Goal: Transaction & Acquisition: Purchase product/service

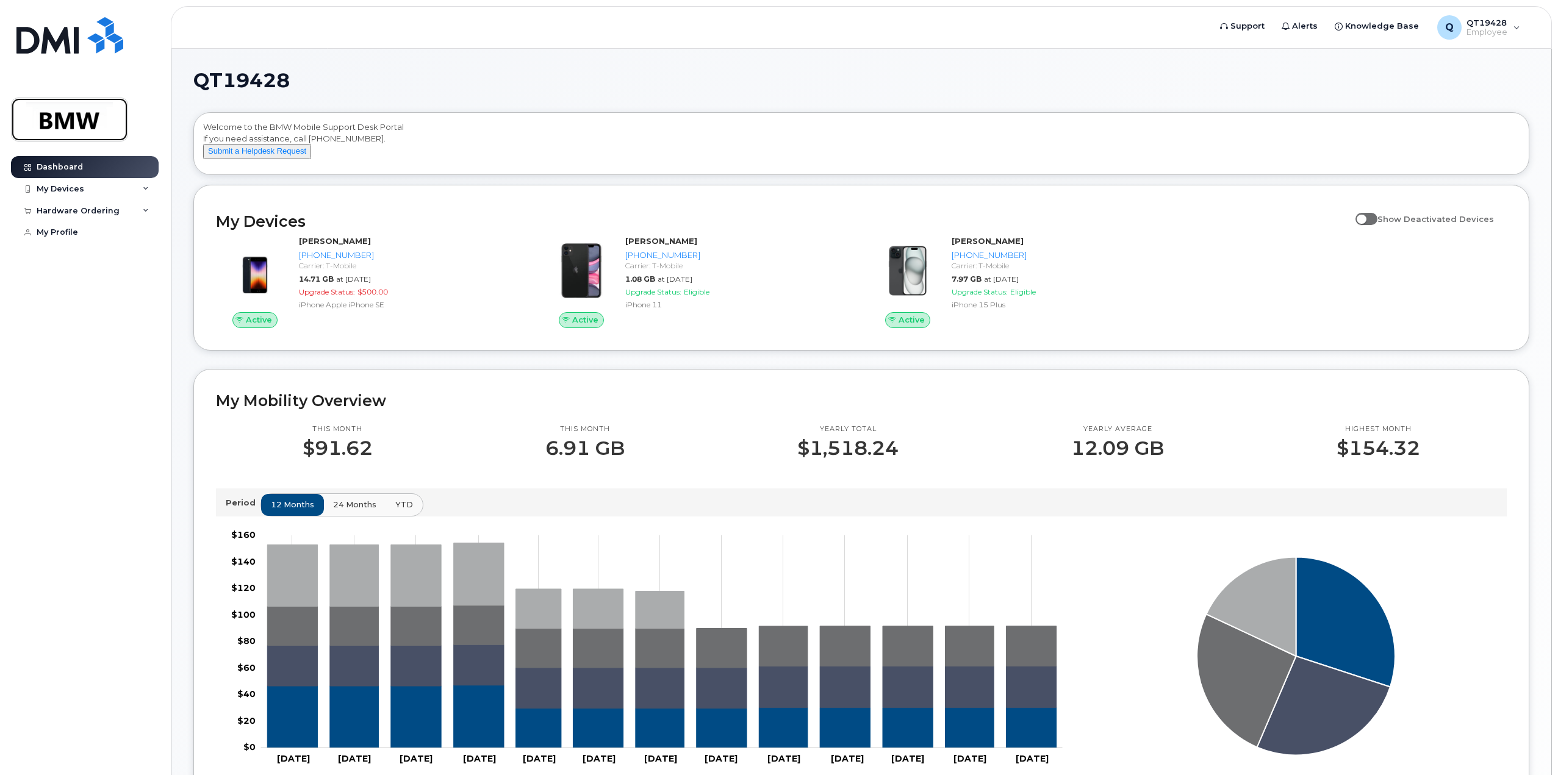
click at [87, 115] on img at bounding box center [70, 119] width 94 height 35
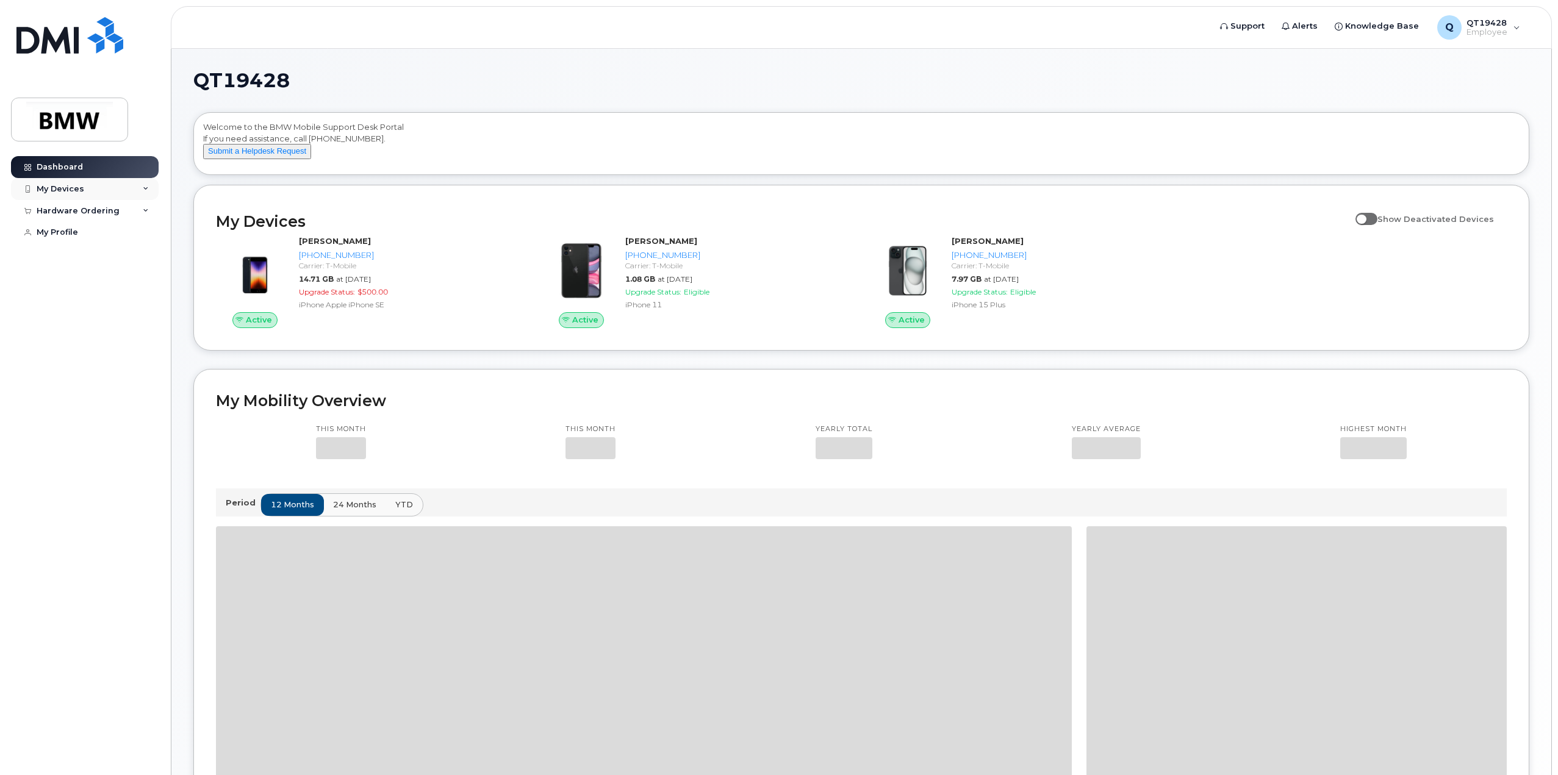
click at [62, 188] on div "My Devices" at bounding box center [61, 189] width 48 height 10
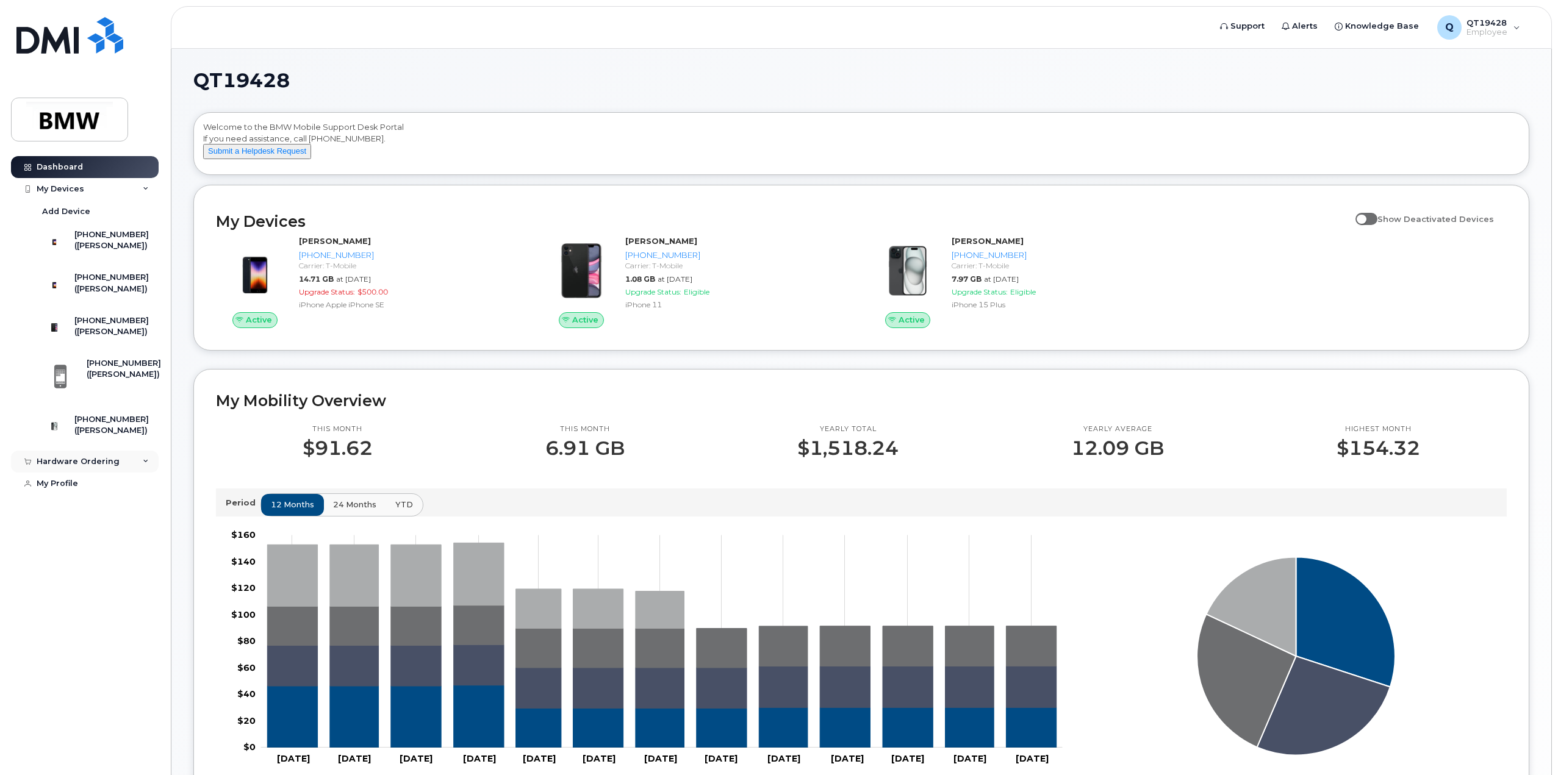
click at [86, 467] on div "Hardware Ordering" at bounding box center [78, 462] width 83 height 10
click at [68, 169] on div "Dashboard" at bounding box center [60, 167] width 46 height 10
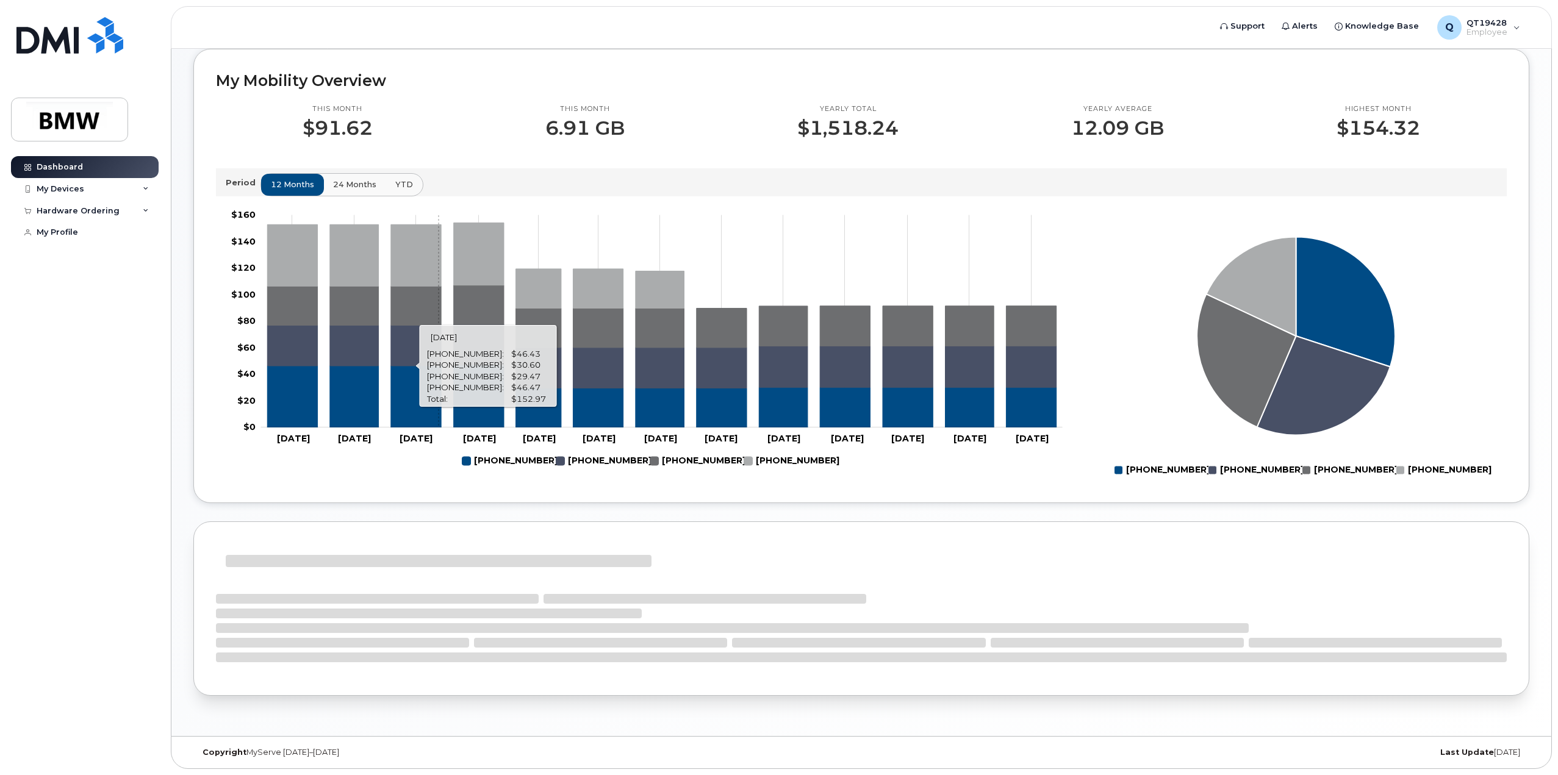
scroll to position [26, 0]
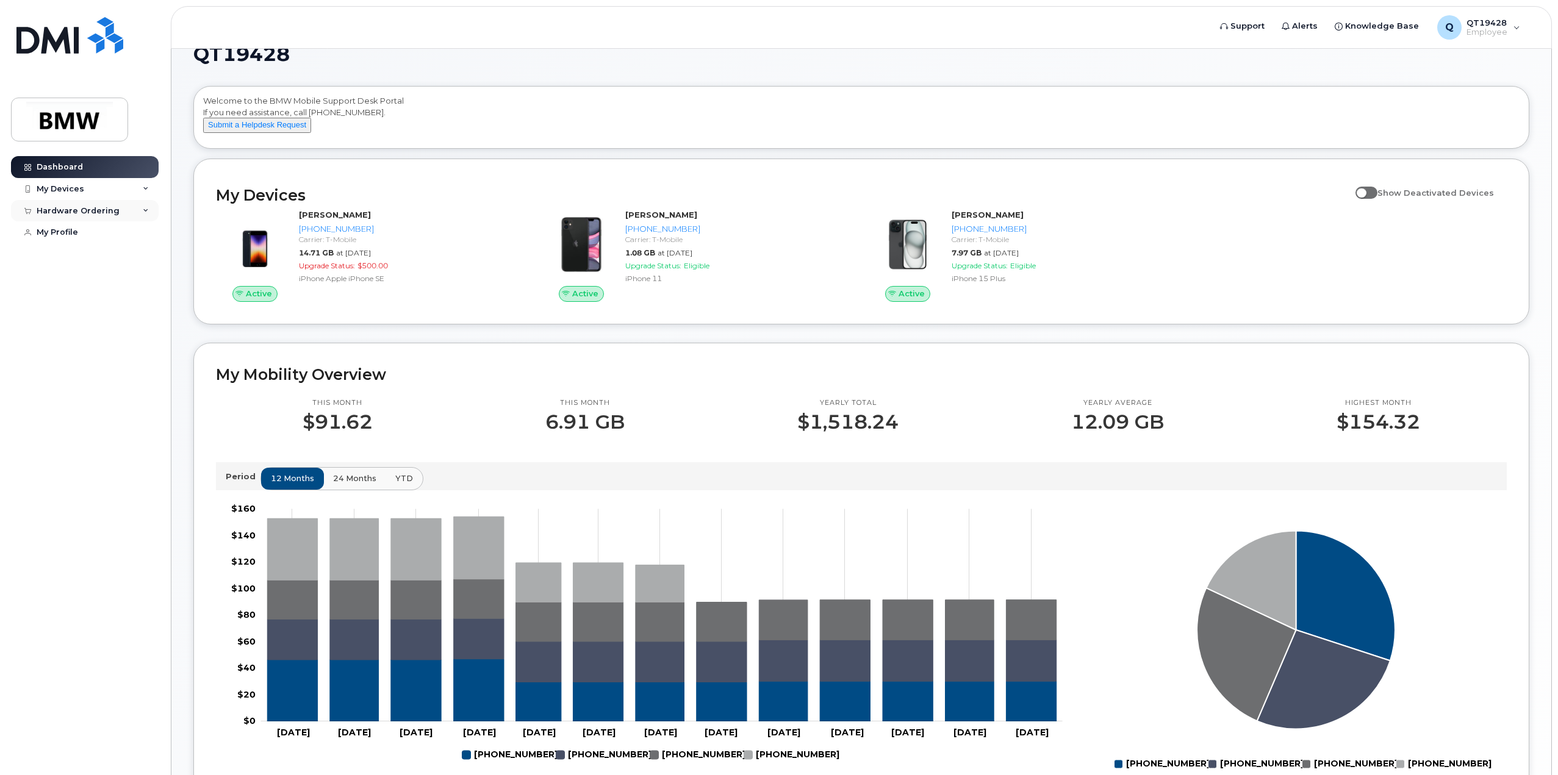
click at [58, 207] on div "Hardware Ordering" at bounding box center [78, 211] width 83 height 10
click at [61, 256] on div "New Order" at bounding box center [65, 256] width 46 height 11
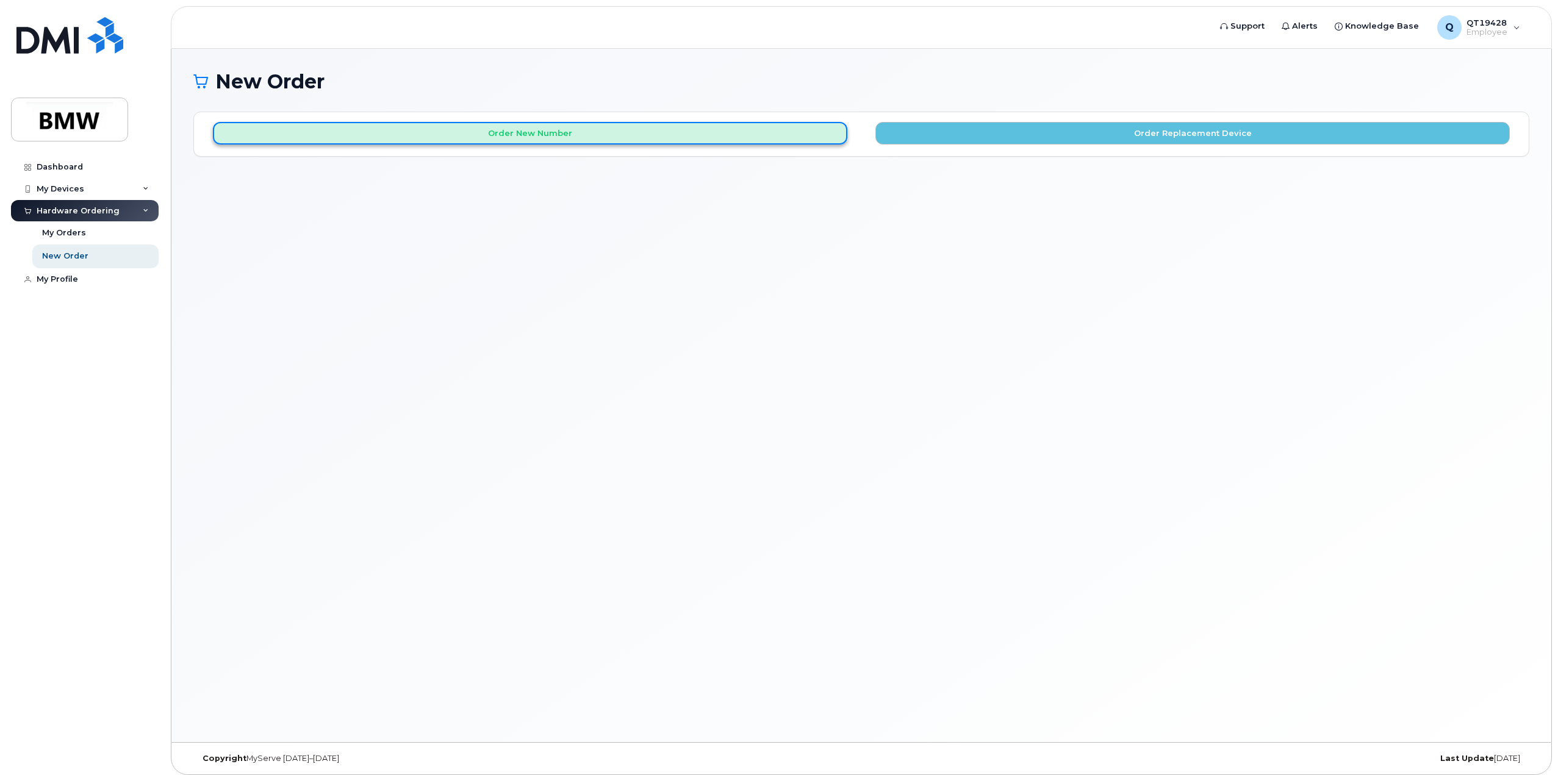
click at [612, 132] on button "Order New Number" at bounding box center [530, 133] width 634 height 23
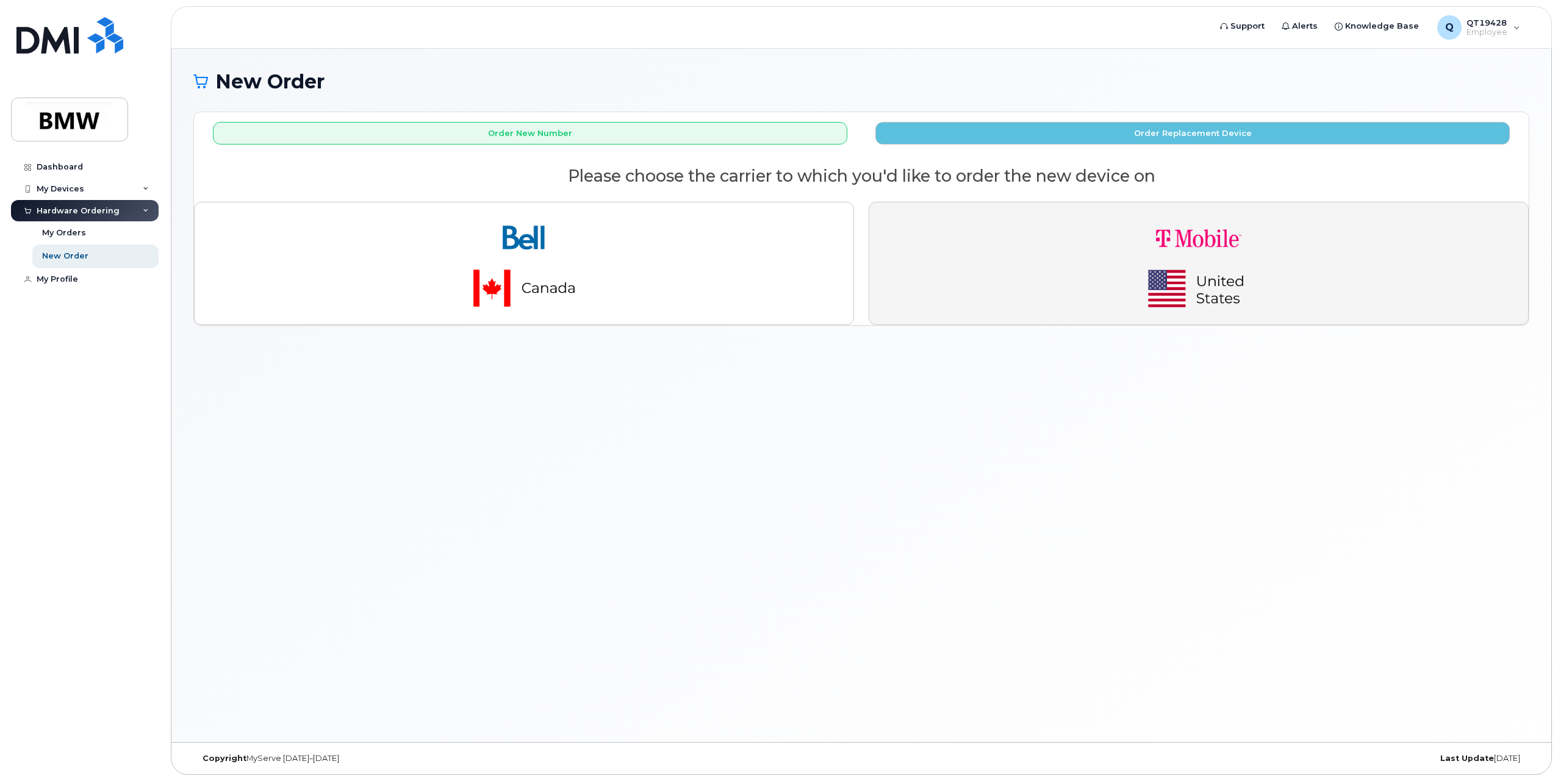
click at [1220, 259] on img "button" at bounding box center [1198, 263] width 171 height 102
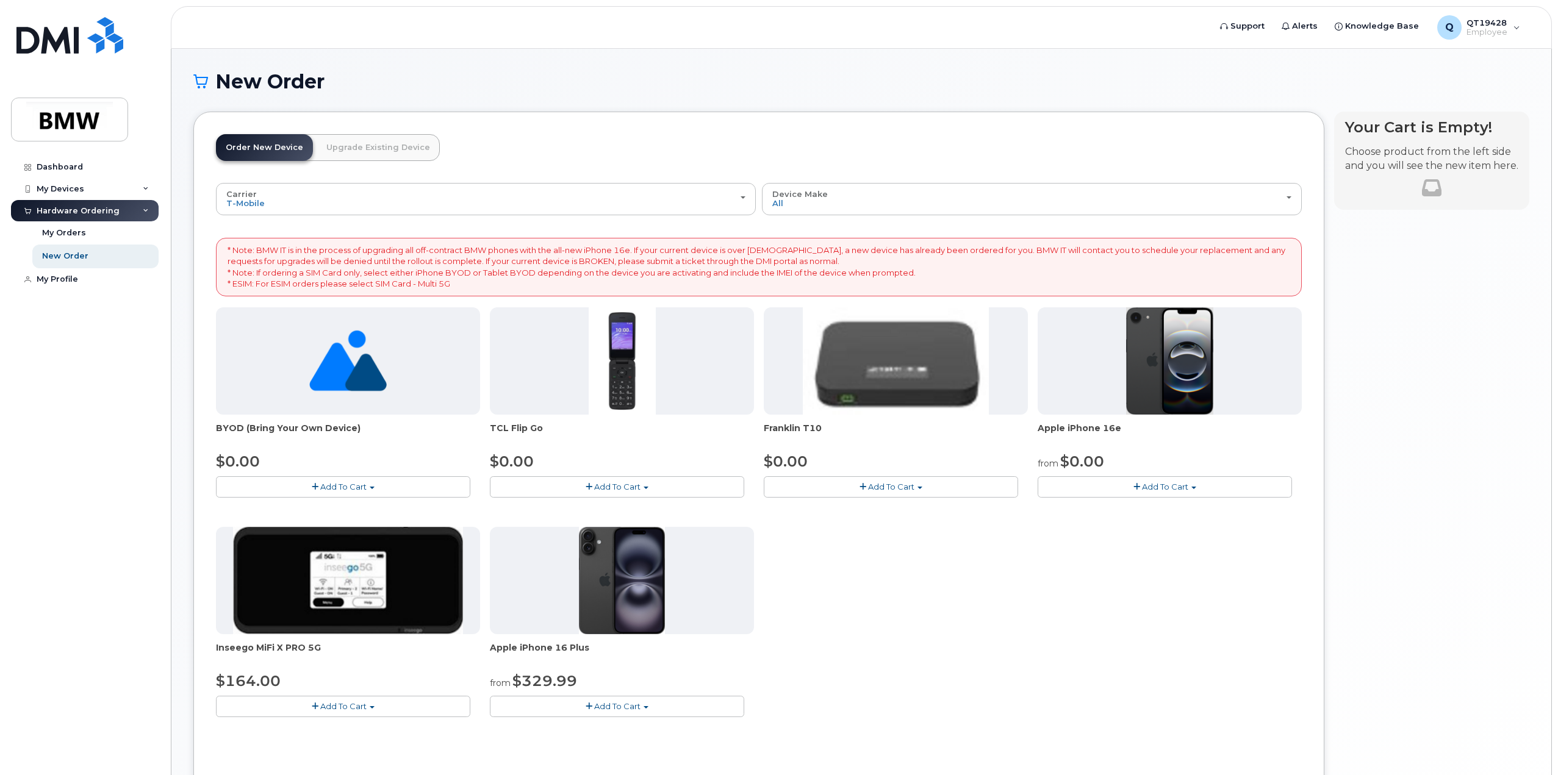
click at [1194, 487] on span "button" at bounding box center [1193, 488] width 5 height 2
click at [1159, 567] on div "BYOD (Bring Your Own Device) $0.00 Add To Cart $0.00 - Activation TCL Flip Go $…" at bounding box center [759, 521] width 1086 height 429
click at [1139, 489] on span "button" at bounding box center [1136, 487] width 7 height 8
click at [1047, 603] on div "BYOD (Bring Your Own Device) $0.00 Add To Cart $0.00 - Activation TCL Flip Go $…" at bounding box center [759, 521] width 1086 height 429
click at [1064, 493] on button "Add To Cart" at bounding box center [1164, 486] width 254 height 21
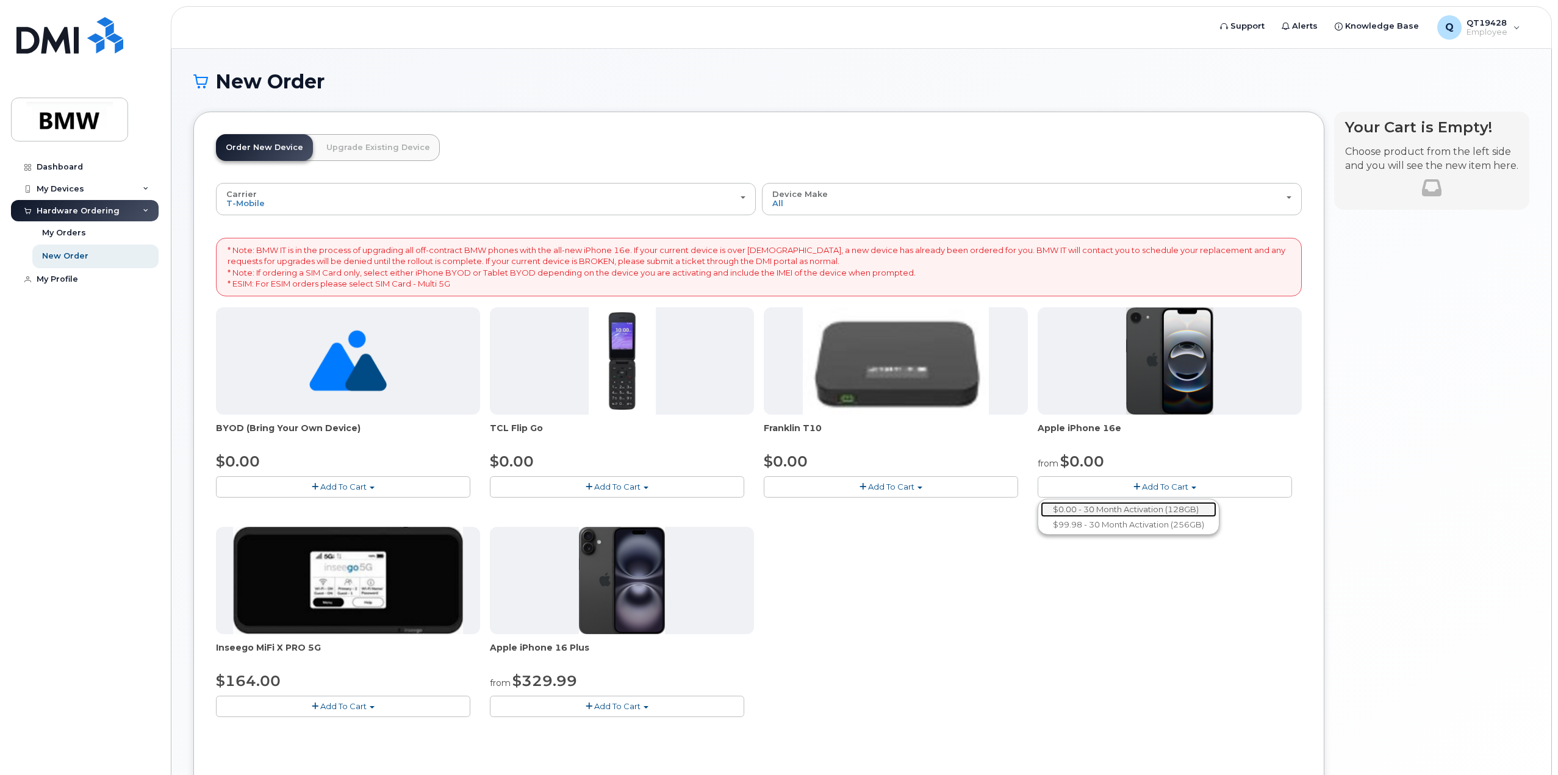
click at [1153, 511] on link "$0.00 - 30 Month Activation (128GB)" at bounding box center [1129, 509] width 176 height 15
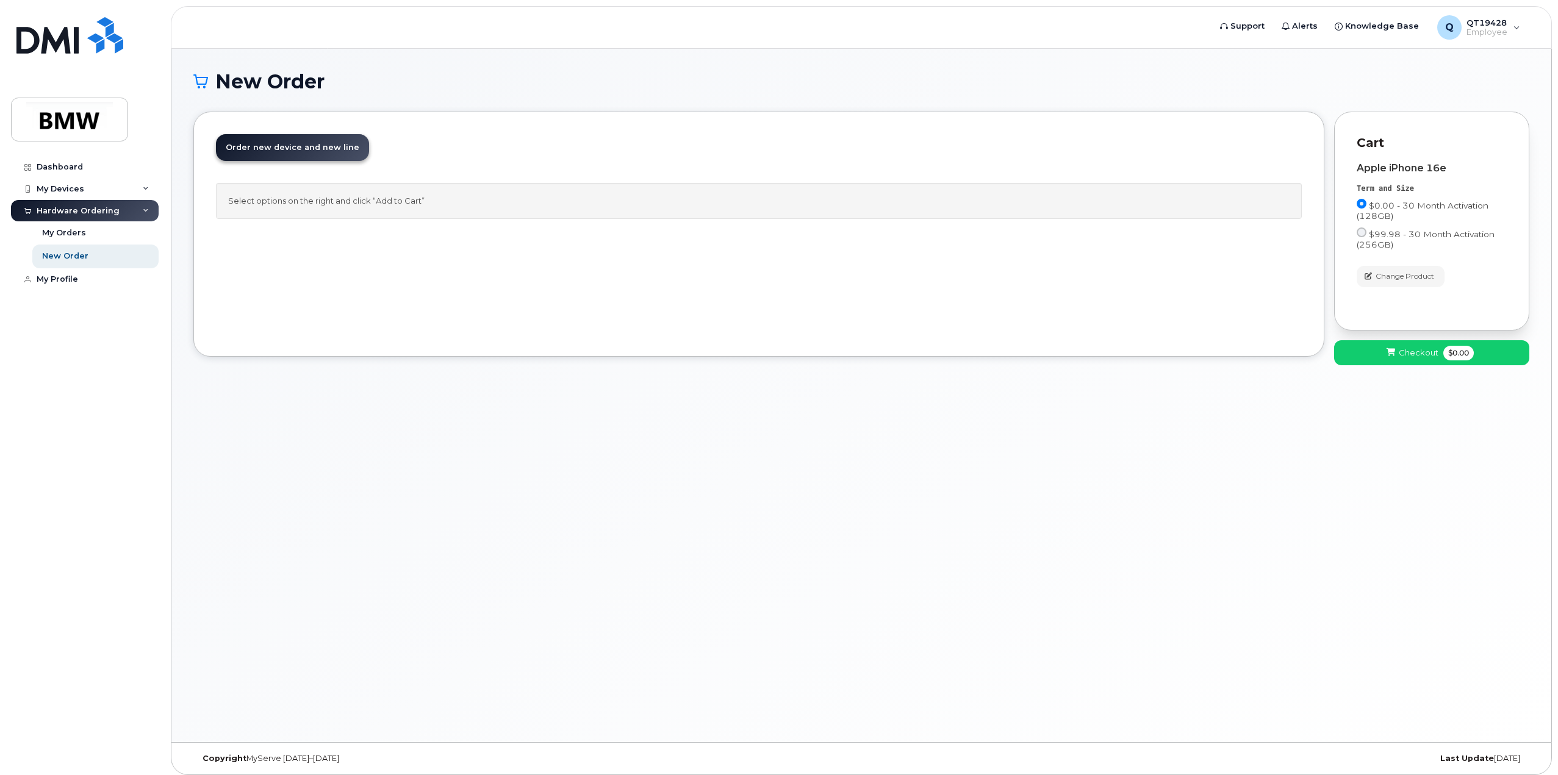
click at [309, 152] on link "Order new device and new line Order new device for existing or suspended line O…" at bounding box center [292, 147] width 153 height 27
click at [1410, 353] on span "Checkout" at bounding box center [1419, 353] width 40 height 12
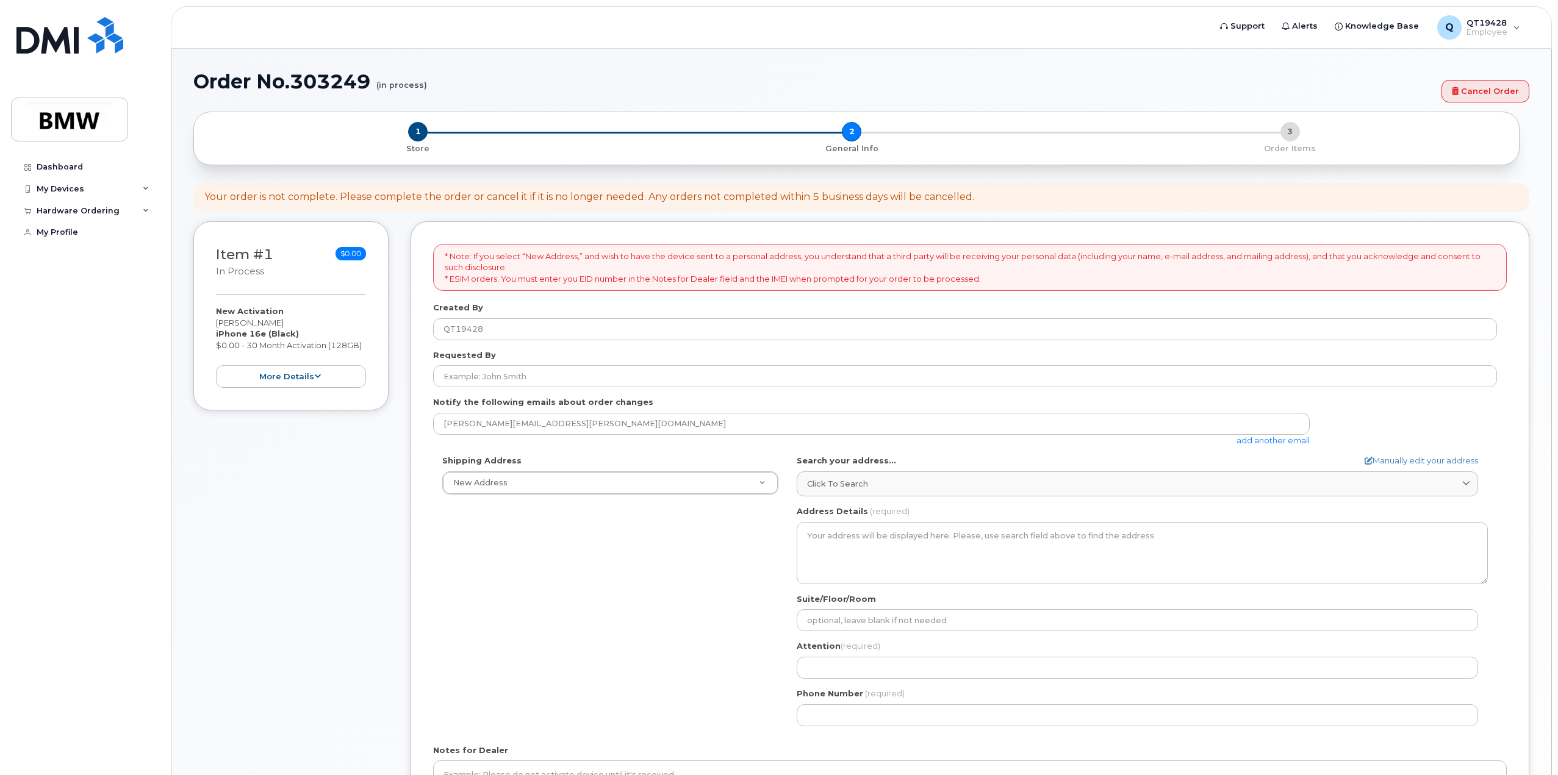
select select
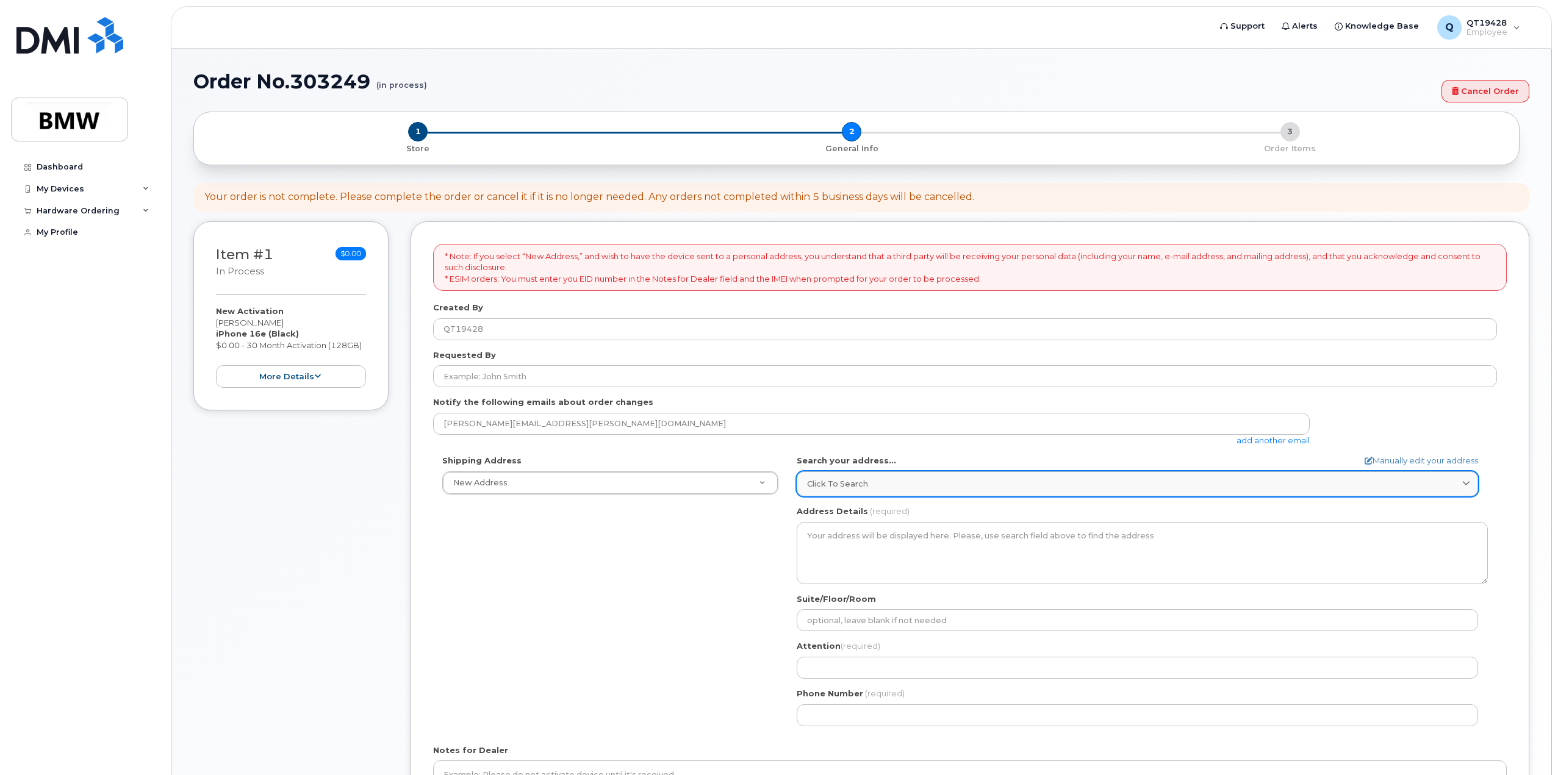
click at [936, 479] on div "Click to search" at bounding box center [1137, 484] width 661 height 12
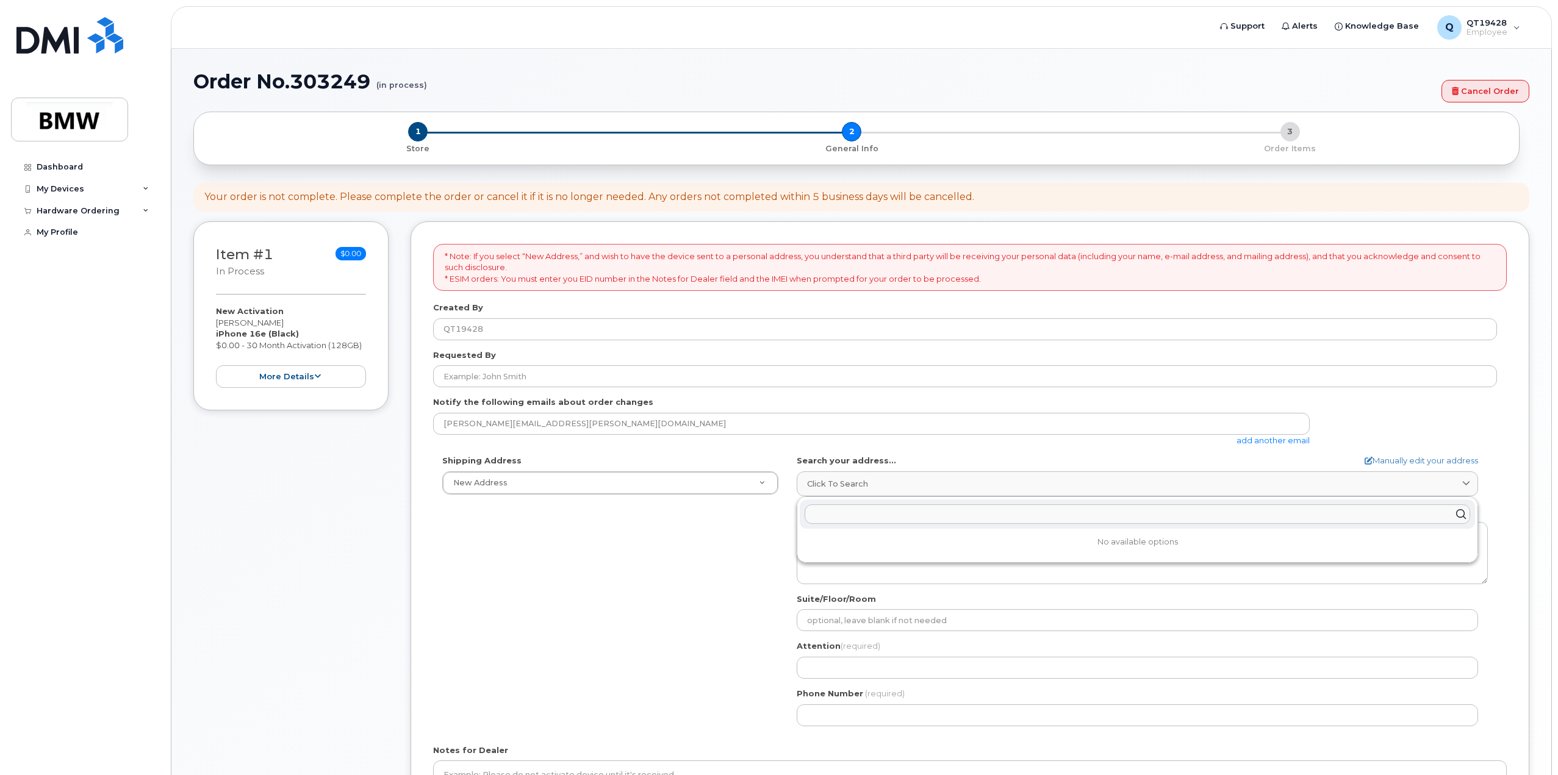
click at [846, 506] on input "text" at bounding box center [1136, 514] width 665 height 20
click at [1465, 484] on icon at bounding box center [1466, 484] width 8 height 8
click at [500, 559] on div "Shipping Address New Address New Address BMW MC Plant BMW [GEOGRAPHIC_DATA] Fin…" at bounding box center [965, 595] width 1064 height 280
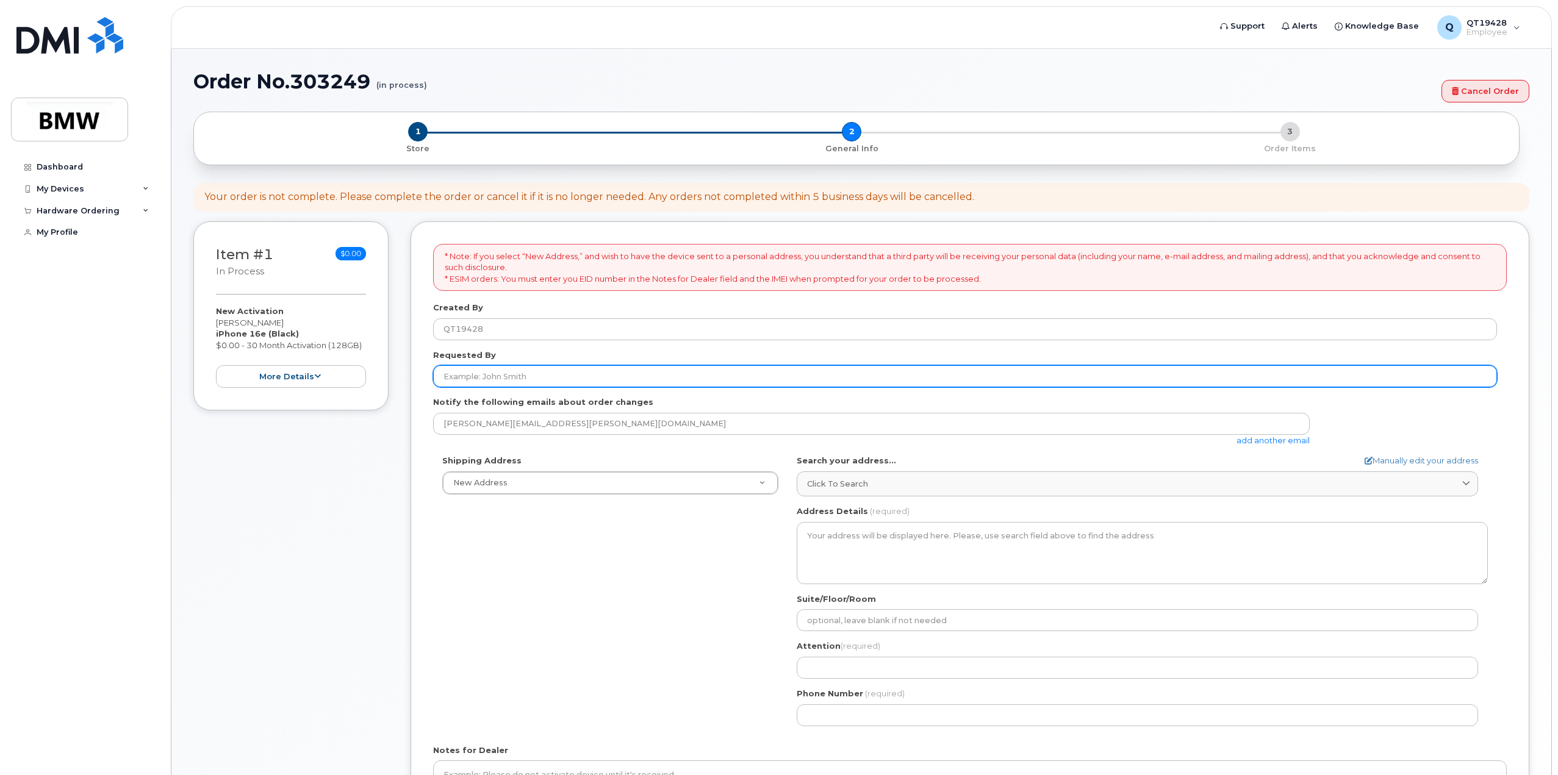
click at [493, 372] on input "Requested By" at bounding box center [965, 376] width 1064 height 22
